Goal: Entertainment & Leisure: Consume media (video, audio)

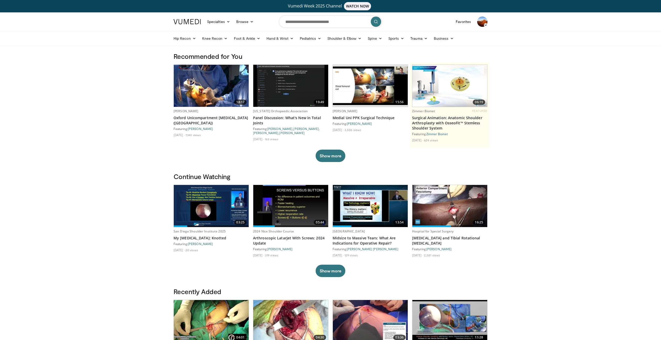
click at [198, 199] on img at bounding box center [211, 206] width 75 height 42
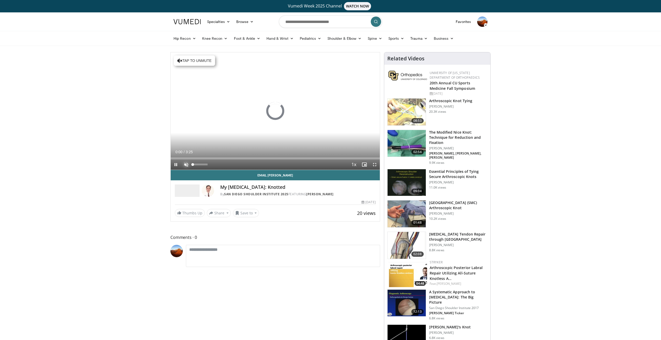
click at [187, 166] on span "Video Player" at bounding box center [186, 164] width 10 height 10
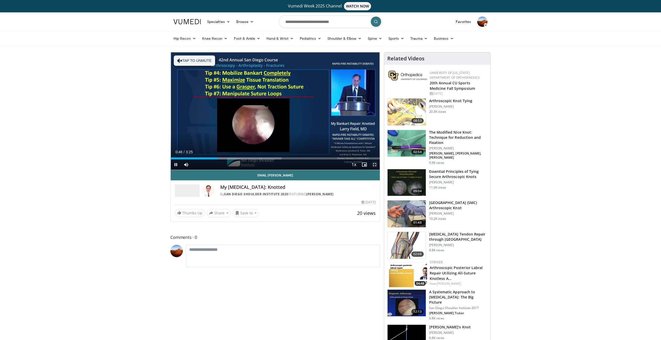
click at [377, 165] on span "Video Player" at bounding box center [374, 164] width 10 height 10
